Goal: Task Accomplishment & Management: Manage account settings

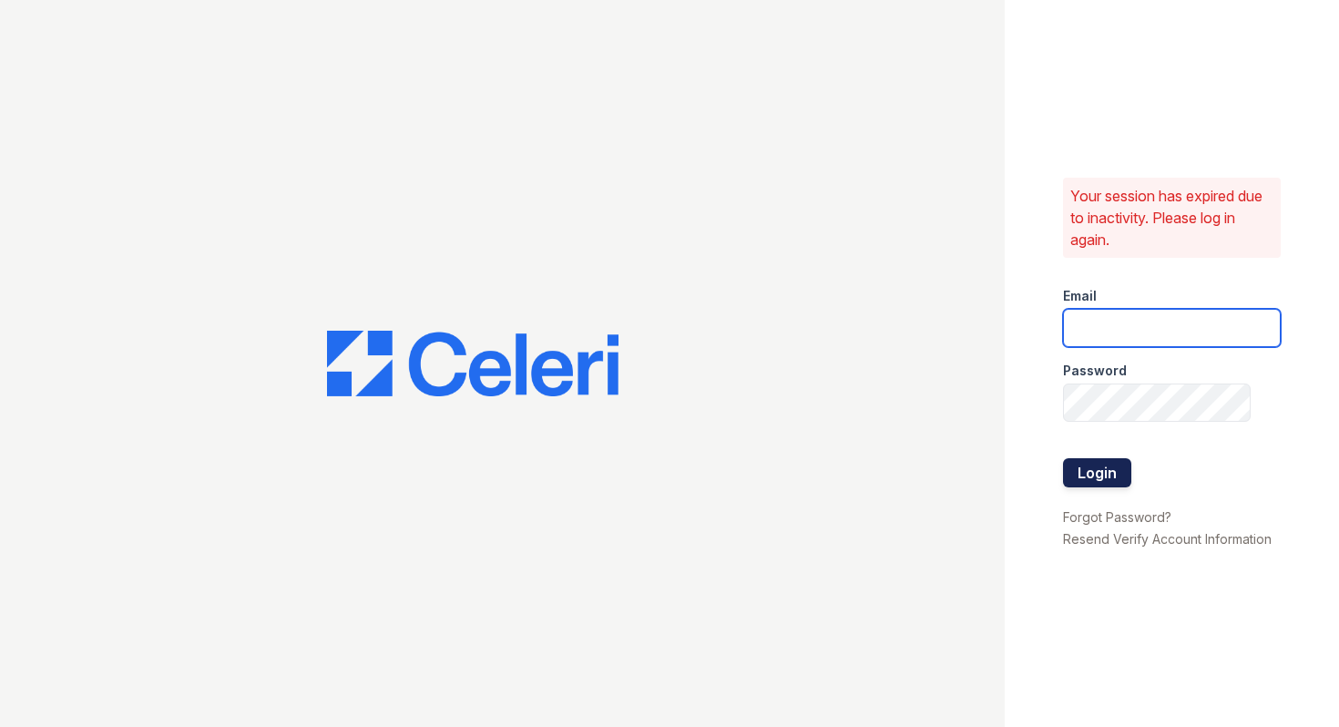
type input "shiv@auranewyork.com"
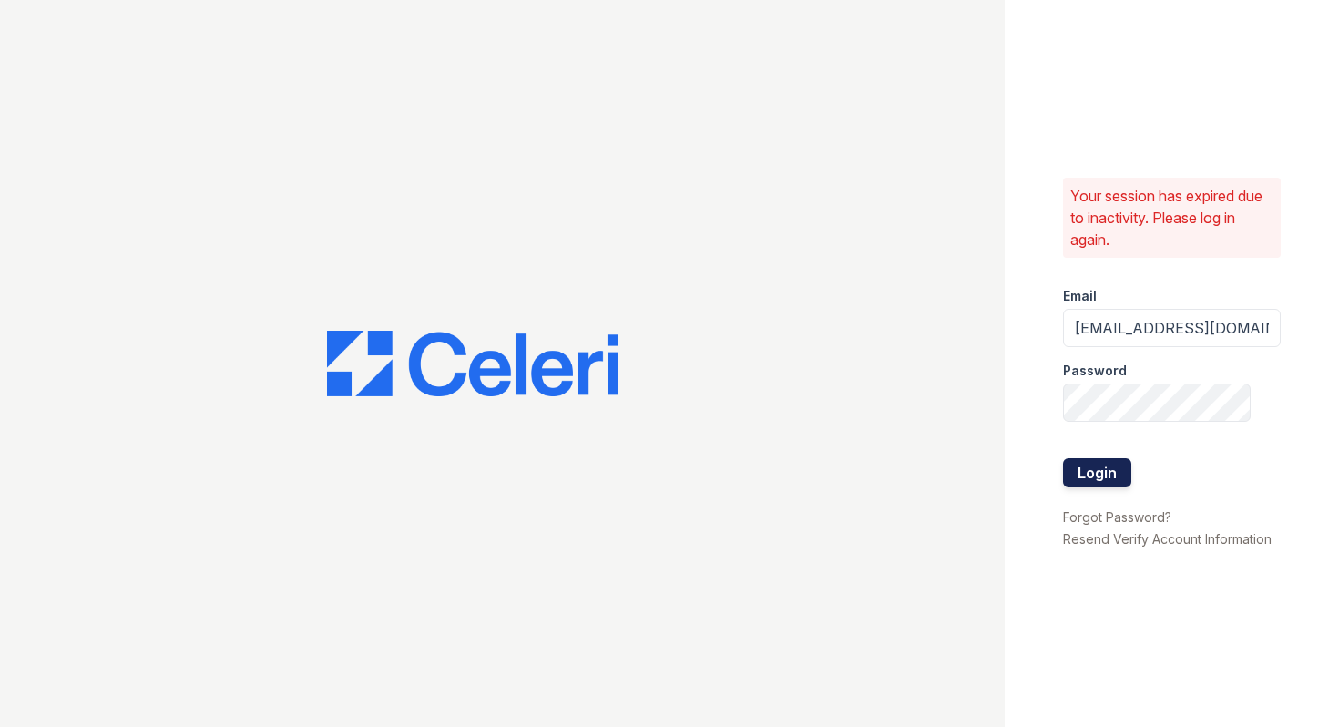
click at [1097, 477] on button "Login" at bounding box center [1097, 472] width 68 height 29
